Goal: Information Seeking & Learning: Find specific fact

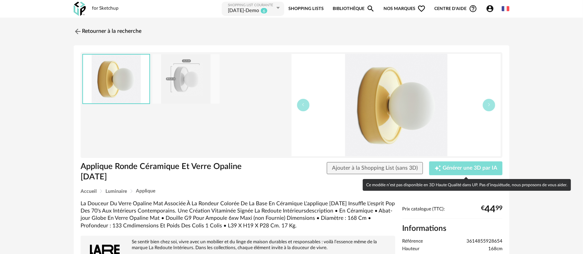
scroll to position [77, 0]
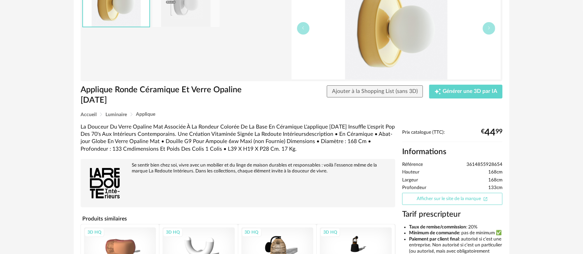
click at [439, 197] on link "Afficher sur le site de la marque Open In New icon" at bounding box center [452, 199] width 100 height 12
drag, startPoint x: 470, startPoint y: 163, endPoint x: 506, endPoint y: 161, distance: 35.4
click at [506, 161] on div "Prix catalogue (TTC): € 44 99 Informations Référence 3614855928654 Hauteur 168c…" at bounding box center [452, 238] width 107 height 217
click at [508, 163] on div "Applique Ronde Céramique Et Verre Opaline Holi Applique Ronde Céramique Et Verr…" at bounding box center [292, 161] width 436 height 385
drag, startPoint x: 502, startPoint y: 165, endPoint x: 462, endPoint y: 164, distance: 39.8
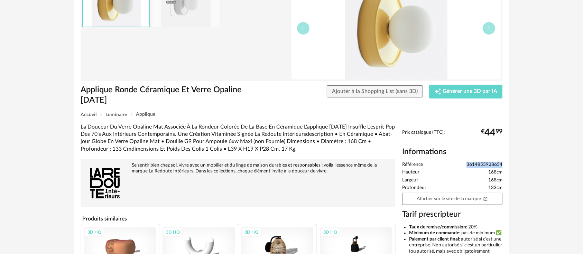
click at [462, 164] on li "Référence 3614855928654" at bounding box center [452, 165] width 100 height 6
copy span "3614855928654"
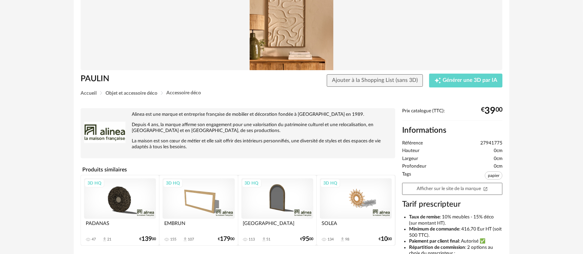
scroll to position [77, 0]
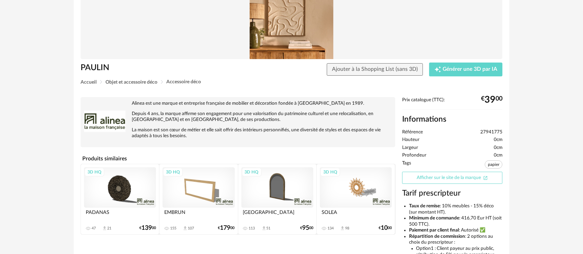
click at [421, 177] on link "Afficher sur le site de la marque Open In New icon" at bounding box center [452, 178] width 100 height 12
